Goal: Find specific page/section: Find specific page/section

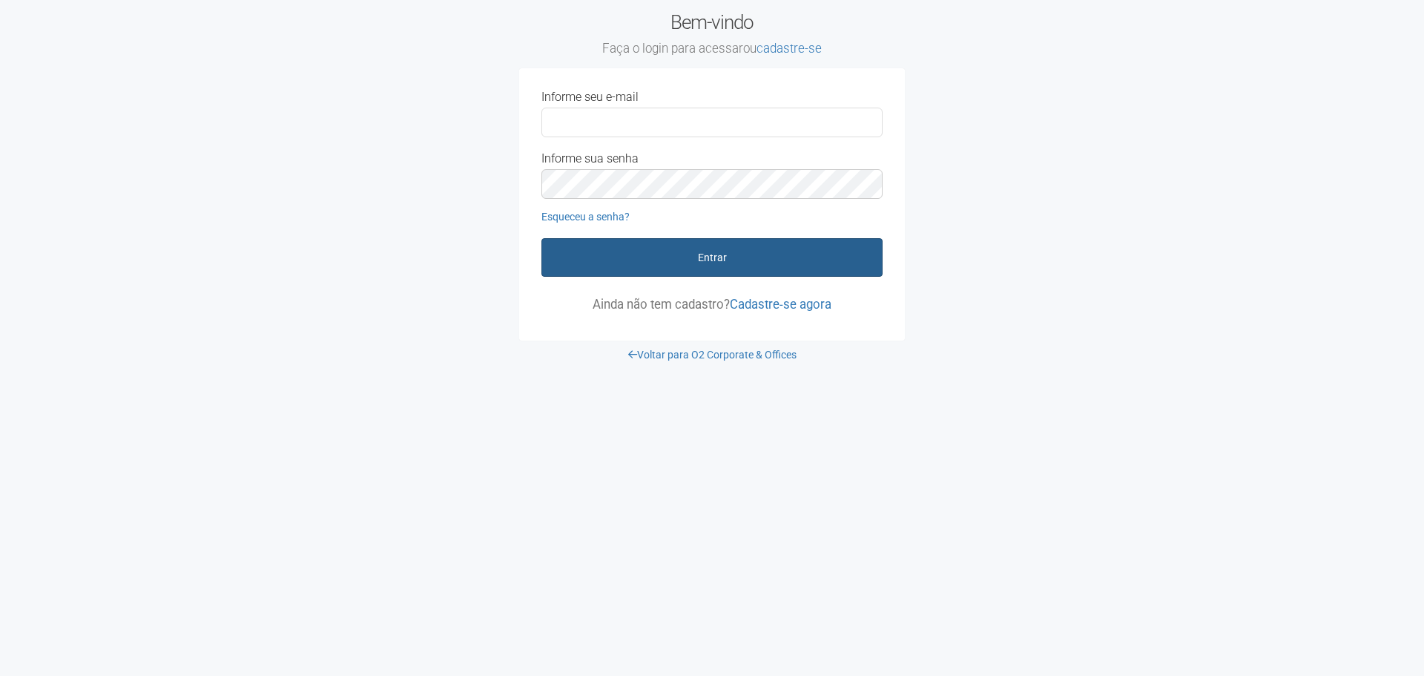
type input "**********"
click at [722, 268] on button "Entrar" at bounding box center [711, 257] width 341 height 39
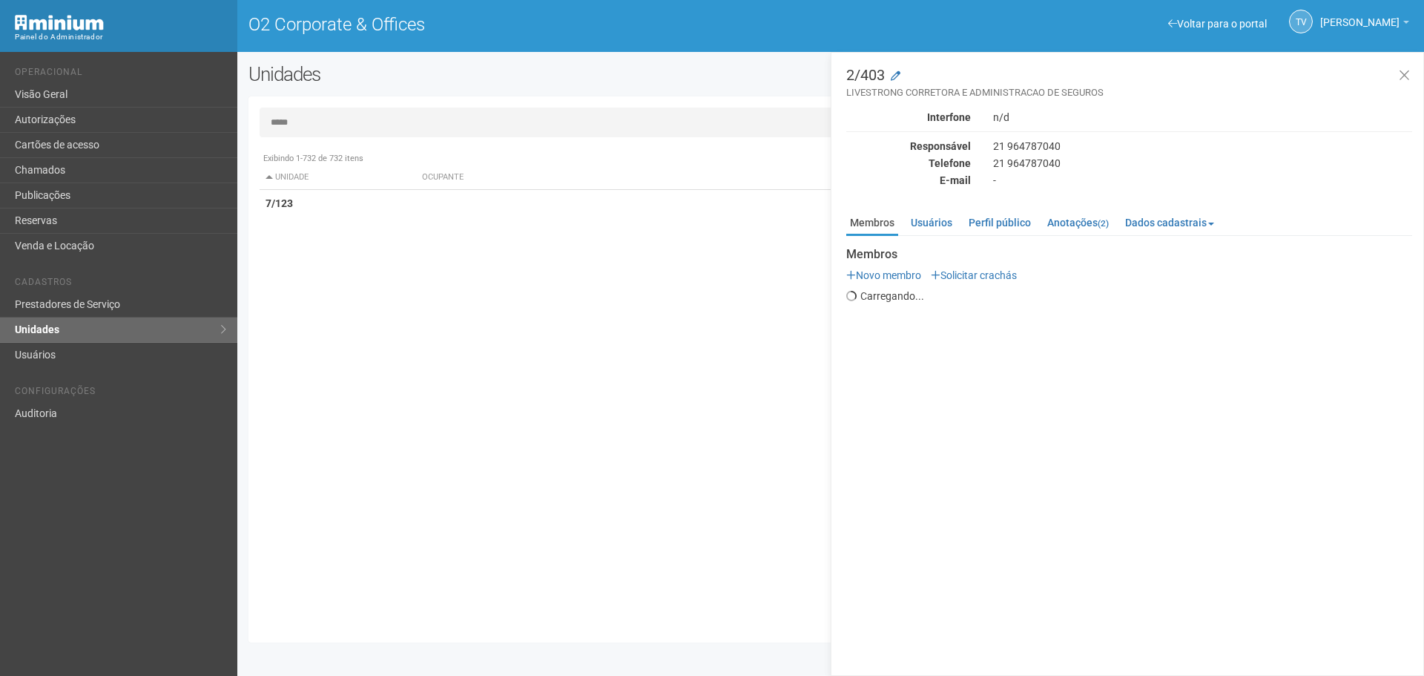
type input "*****"
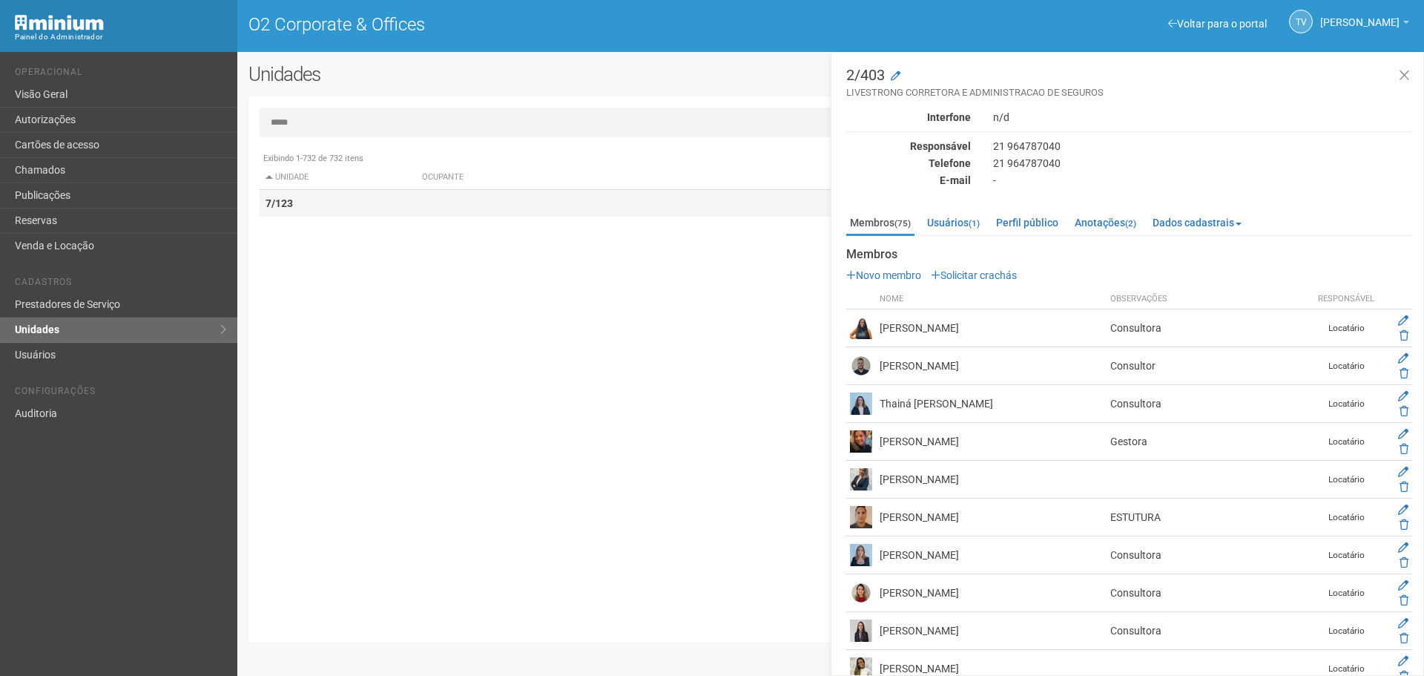
click at [383, 210] on td "7/123" at bounding box center [338, 203] width 156 height 27
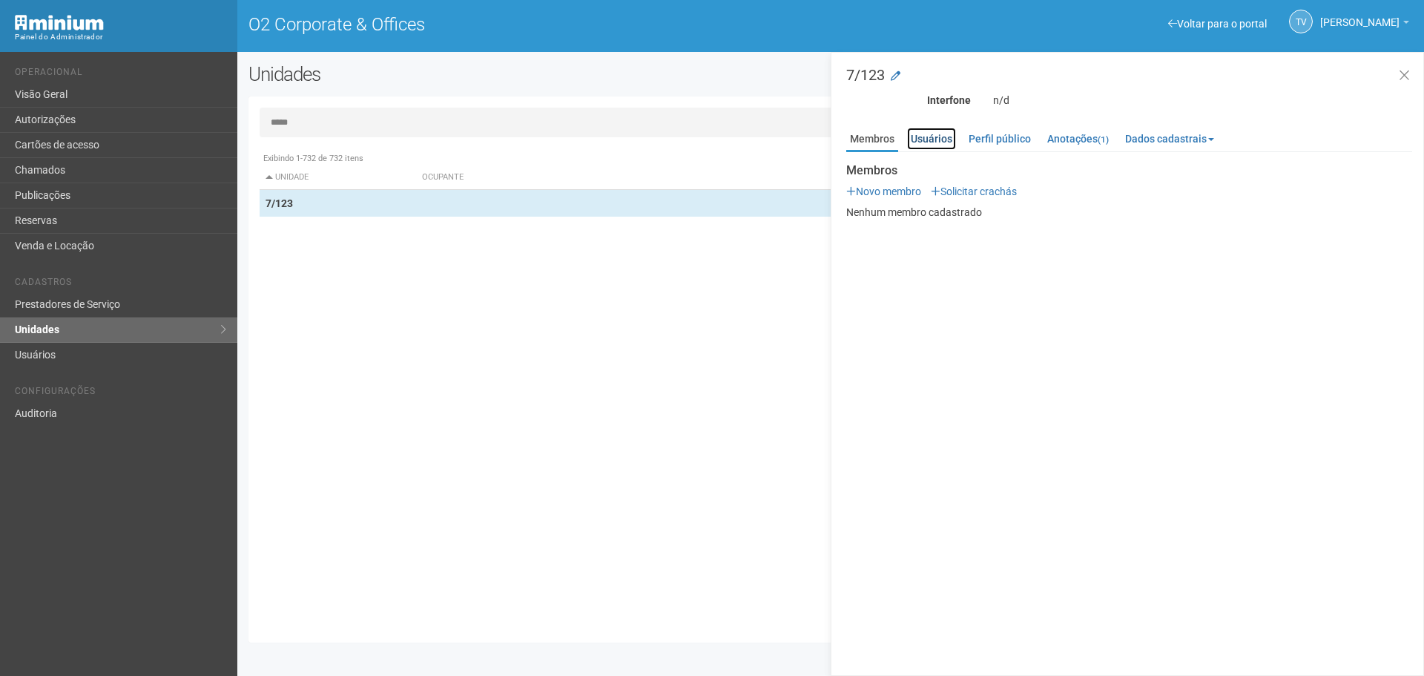
click at [919, 131] on link "Usuários" at bounding box center [931, 139] width 49 height 22
click at [870, 136] on link "Membros" at bounding box center [872, 139] width 52 height 22
click at [1114, 135] on li "Anotações (1)" at bounding box center [1079, 139] width 70 height 22
click at [1082, 128] on link "Anotações (1)" at bounding box center [1078, 139] width 69 height 22
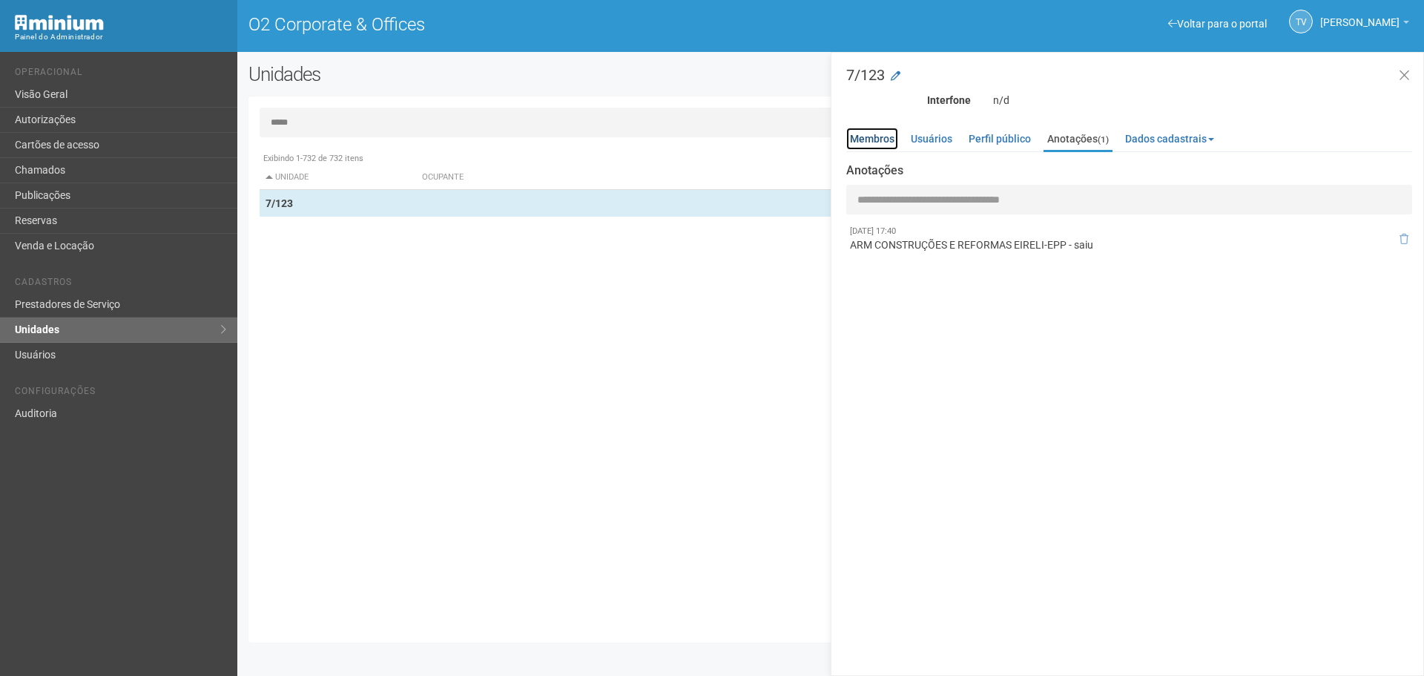
click at [878, 132] on link "Membros" at bounding box center [872, 139] width 52 height 22
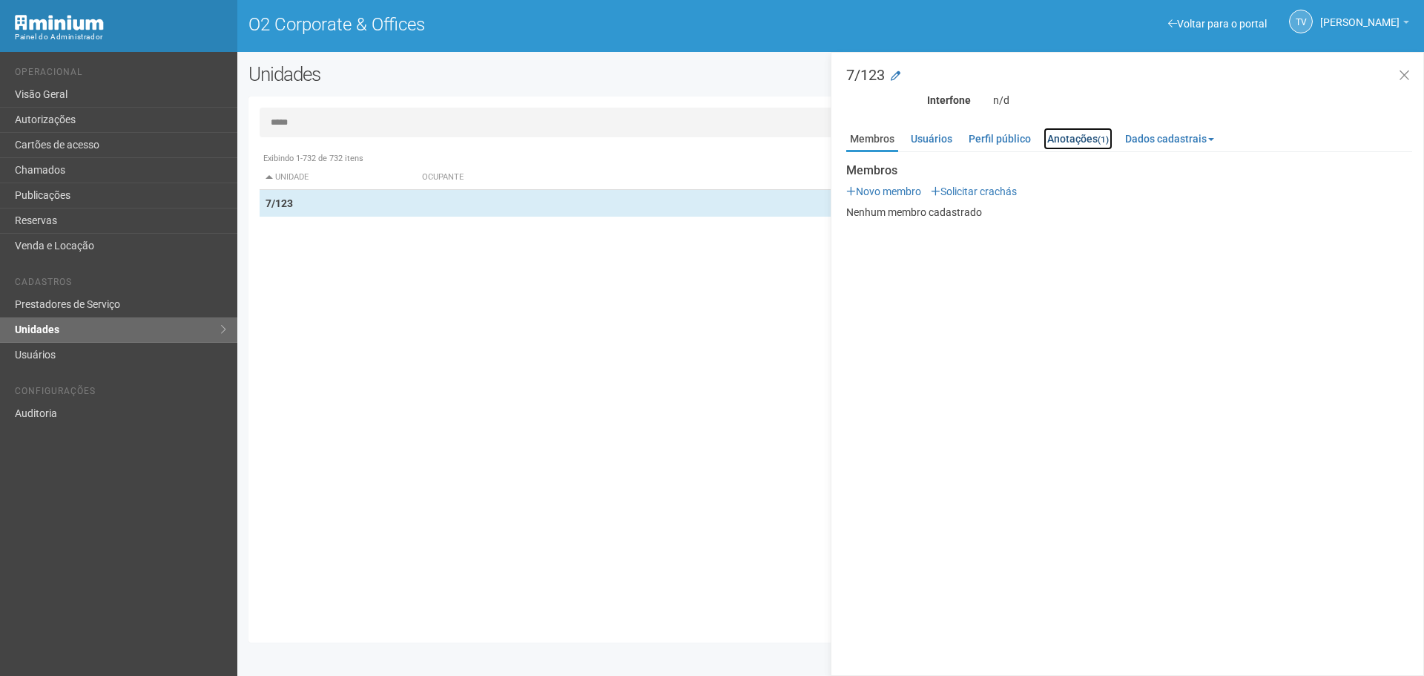
click at [1091, 133] on link "Anotações (1)" at bounding box center [1078, 139] width 69 height 22
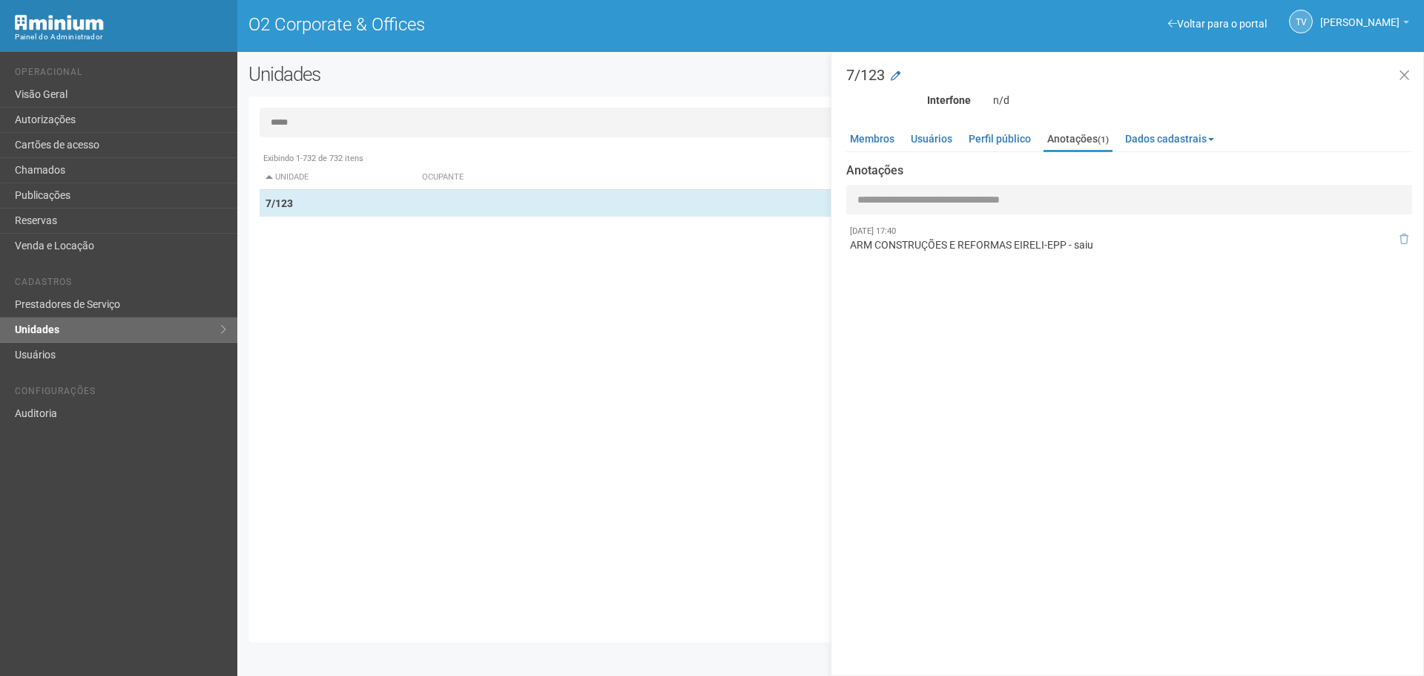
click at [901, 129] on ul "Membros Usuários Perfil público Anotações (1) Dados cadastrais Proprietário Loc…" at bounding box center [1129, 140] width 566 height 24
click at [876, 135] on link "Membros" at bounding box center [872, 139] width 52 height 22
